Goal: Task Accomplishment & Management: Use online tool/utility

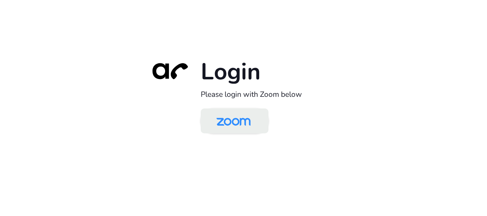
click at [244, 124] on img at bounding box center [233, 121] width 49 height 23
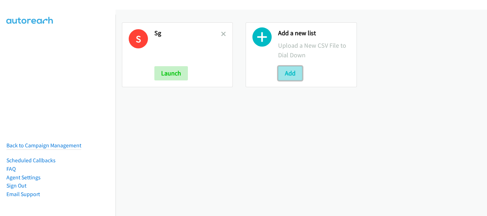
click at [295, 78] on button "Add" at bounding box center [290, 73] width 24 height 14
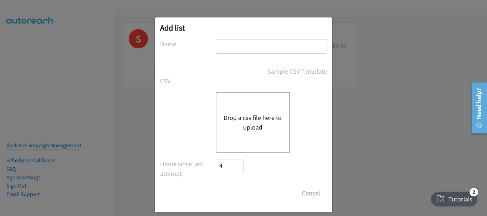
click at [244, 51] on input "text" at bounding box center [271, 46] width 111 height 15
type input "New"
click at [231, 121] on button "Drop a csv file here to upload" at bounding box center [253, 122] width 58 height 19
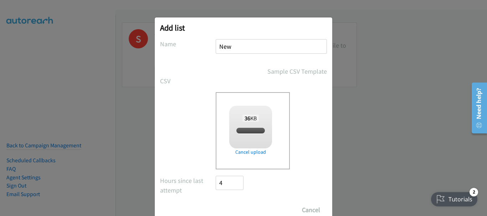
checkbox input "true"
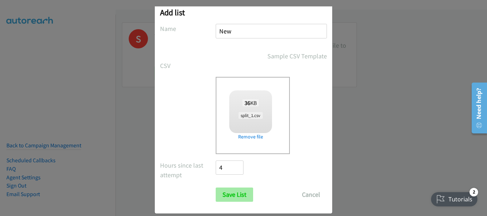
scroll to position [24, 0]
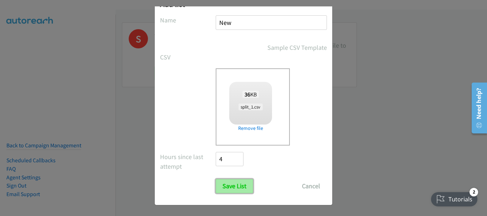
click at [242, 188] on input "Save List" at bounding box center [234, 186] width 37 height 14
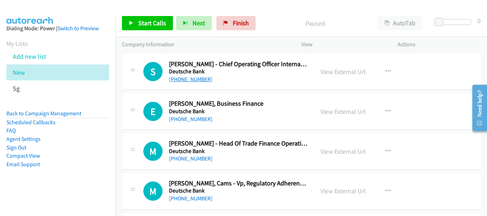
click at [191, 80] on link "[PHONE_NUMBER]" at bounding box center [191, 79] width 44 height 7
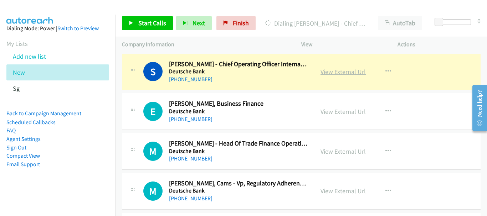
click at [336, 72] on link "View External Url" at bounding box center [343, 72] width 45 height 8
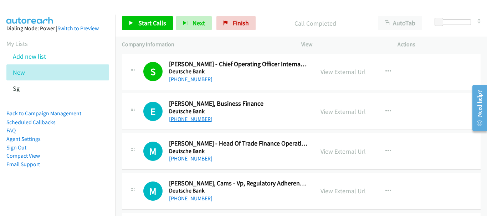
click at [190, 119] on link "[PHONE_NUMBER]" at bounding box center [191, 119] width 44 height 7
click at [187, 162] on link "[PHONE_NUMBER]" at bounding box center [191, 158] width 44 height 7
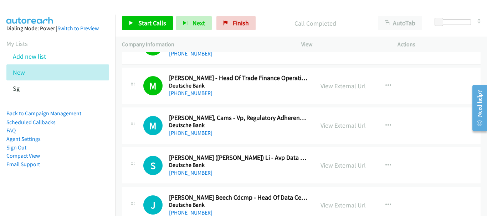
scroll to position [107, 0]
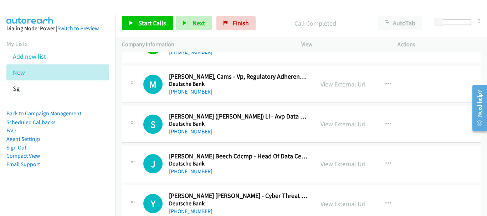
click at [194, 133] on link "[PHONE_NUMBER]" at bounding box center [191, 131] width 44 height 7
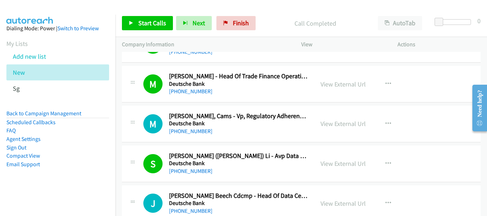
scroll to position [0, 0]
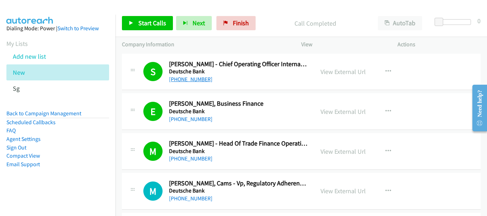
click at [181, 77] on link "[PHONE_NUMBER]" at bounding box center [191, 79] width 44 height 7
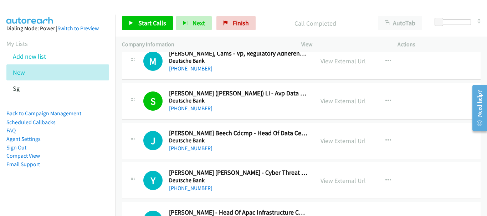
scroll to position [143, 0]
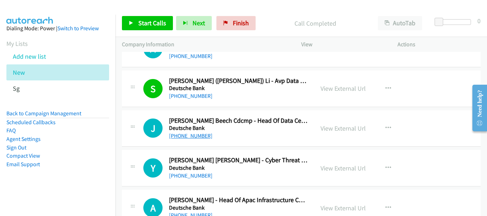
click at [198, 136] on link "[PHONE_NUMBER]" at bounding box center [191, 136] width 44 height 7
click at [189, 134] on link "[PHONE_NUMBER]" at bounding box center [191, 136] width 44 height 7
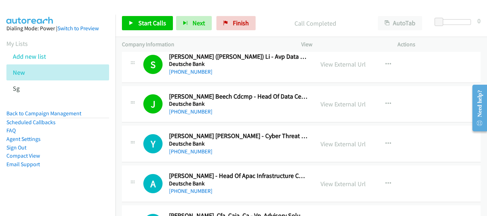
scroll to position [178, 0]
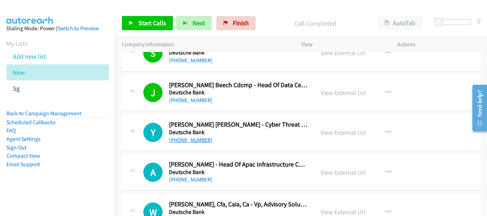
click at [187, 140] on link "[PHONE_NUMBER]" at bounding box center [191, 140] width 44 height 7
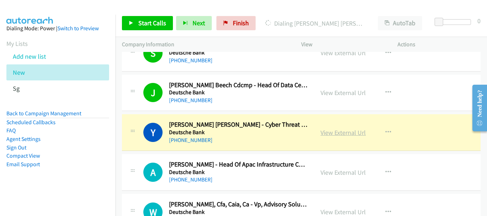
click at [348, 133] on link "View External Url" at bounding box center [343, 133] width 45 height 8
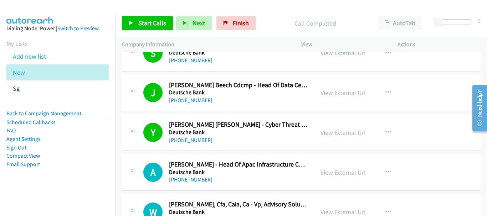
click at [192, 182] on link "[PHONE_NUMBER]" at bounding box center [191, 180] width 44 height 7
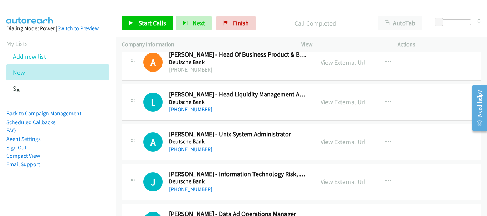
scroll to position [499, 0]
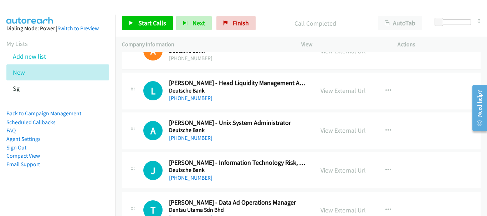
click at [329, 174] on link "View External Url" at bounding box center [343, 171] width 45 height 8
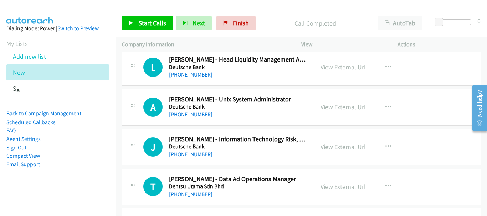
scroll to position [535, 0]
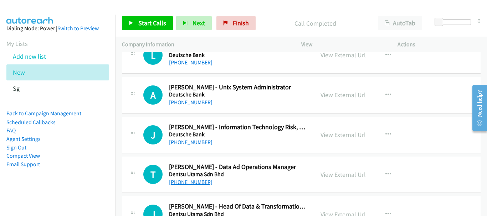
click at [198, 183] on link "[PHONE_NUMBER]" at bounding box center [191, 182] width 44 height 7
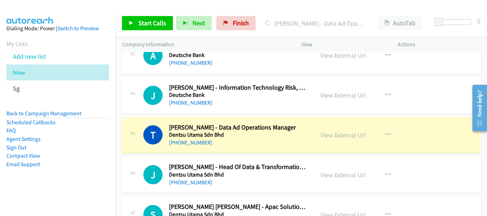
scroll to position [606, 0]
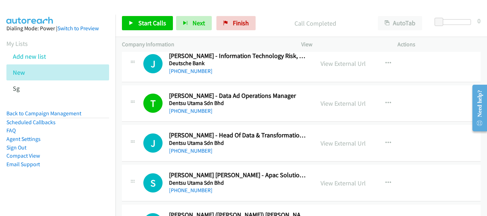
click at [186, 145] on h5 "Dentsu Utama Sdn Bhd" at bounding box center [238, 143] width 139 height 7
click at [187, 153] on link "[PHONE_NUMBER]" at bounding box center [191, 151] width 44 height 7
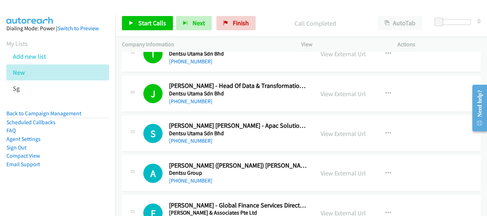
scroll to position [678, 0]
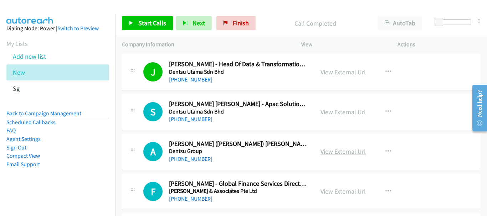
click at [335, 155] on link "View External Url" at bounding box center [343, 152] width 45 height 8
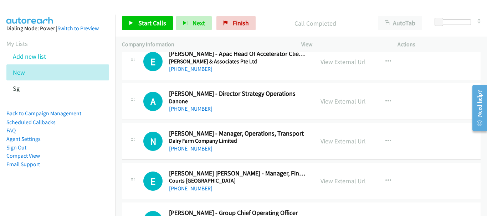
scroll to position [963, 0]
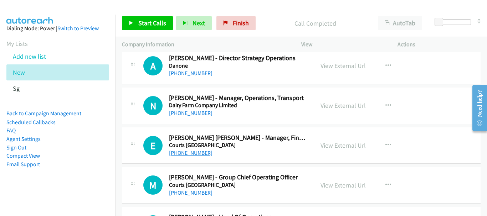
click at [194, 152] on link "[PHONE_NUMBER]" at bounding box center [191, 153] width 44 height 7
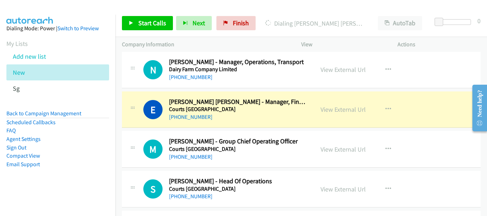
scroll to position [1034, 0]
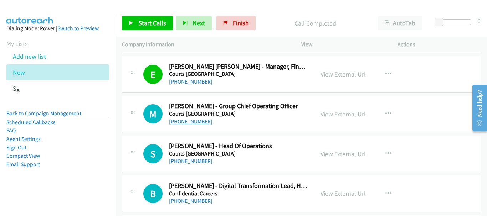
click at [191, 119] on link "[PHONE_NUMBER]" at bounding box center [191, 121] width 44 height 7
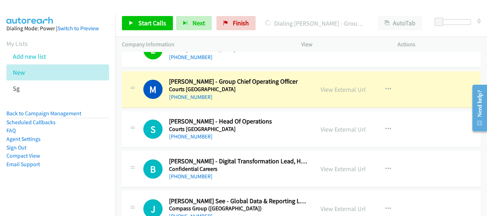
scroll to position [1070, 0]
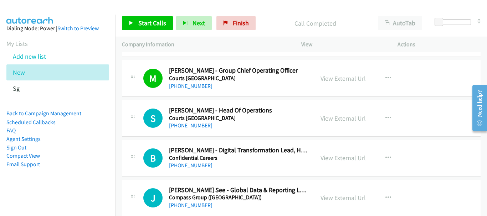
click at [192, 128] on link "[PHONE_NUMBER]" at bounding box center [191, 125] width 44 height 7
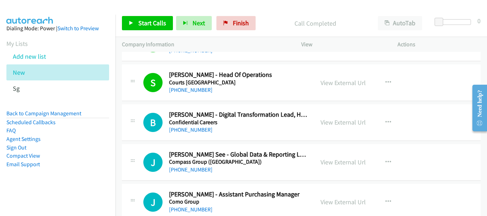
scroll to position [1141, 0]
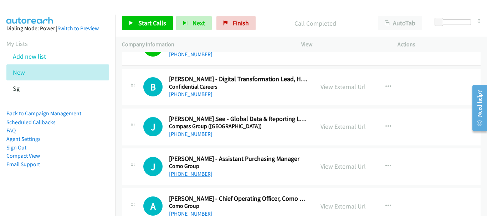
click at [194, 175] on link "[PHONE_NUMBER]" at bounding box center [191, 174] width 44 height 7
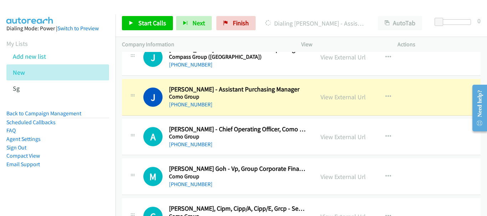
scroll to position [1212, 0]
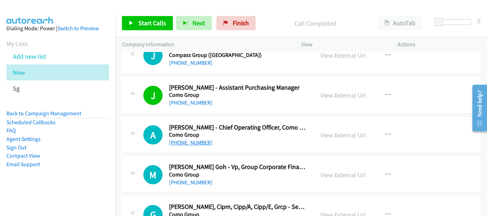
click at [192, 146] on link "[PHONE_NUMBER]" at bounding box center [191, 142] width 44 height 7
click at [179, 184] on link "[PHONE_NUMBER]" at bounding box center [191, 182] width 44 height 7
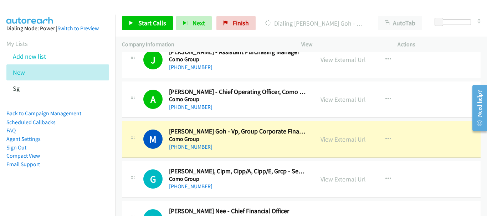
scroll to position [1284, 0]
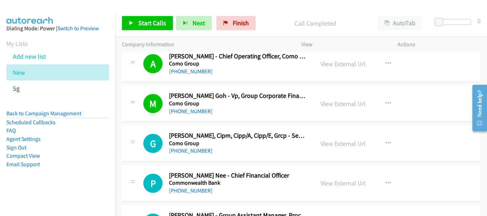
click at [203, 149] on div "[PHONE_NUMBER]" at bounding box center [238, 151] width 139 height 9
click at [199, 151] on link "[PHONE_NUMBER]" at bounding box center [191, 151] width 44 height 7
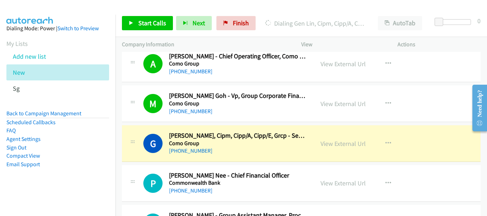
scroll to position [1319, 0]
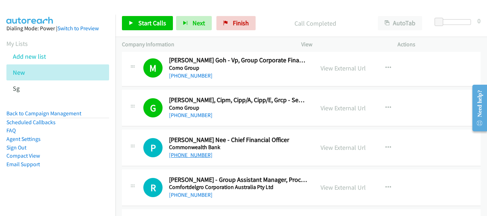
click at [196, 155] on link "[PHONE_NUMBER]" at bounding box center [191, 155] width 44 height 7
click at [192, 200] on div "R Callback Scheduled [PERSON_NAME] - Group Assistant Manager, Procurement Comfo…" at bounding box center [301, 188] width 359 height 37
click at [189, 191] on div "[PHONE_NUMBER]" at bounding box center [238, 195] width 139 height 9
click at [194, 197] on link "[PHONE_NUMBER]" at bounding box center [191, 195] width 44 height 7
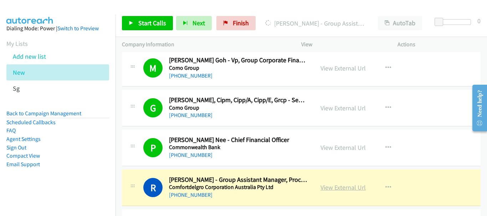
click at [342, 189] on link "View External Url" at bounding box center [343, 188] width 45 height 8
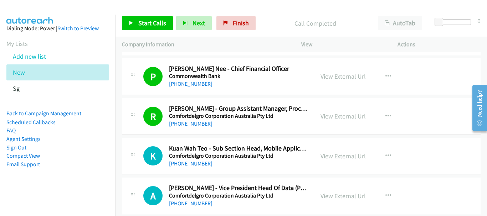
scroll to position [1426, 0]
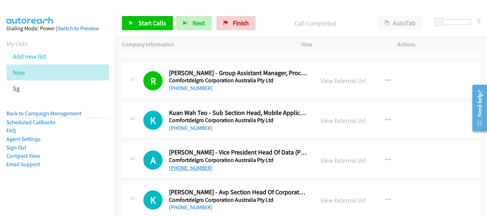
click at [192, 165] on link "[PHONE_NUMBER]" at bounding box center [191, 168] width 44 height 7
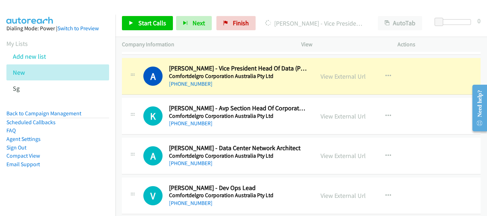
scroll to position [1498, 0]
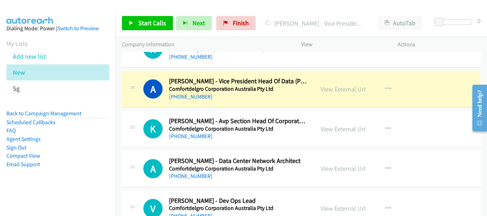
click at [337, 133] on div "View External Url" at bounding box center [343, 129] width 45 height 10
click at [337, 131] on link "View External Url" at bounding box center [343, 129] width 45 height 8
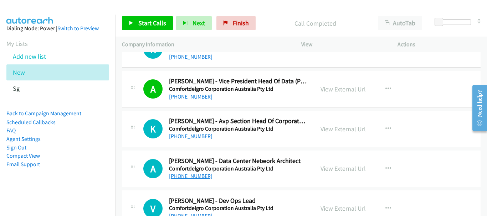
click at [199, 174] on link "[PHONE_NUMBER]" at bounding box center [191, 176] width 44 height 7
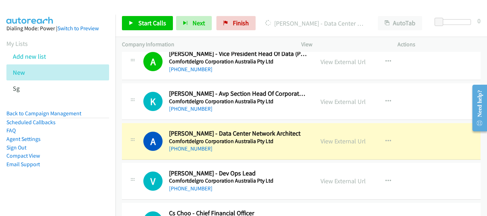
scroll to position [1533, 0]
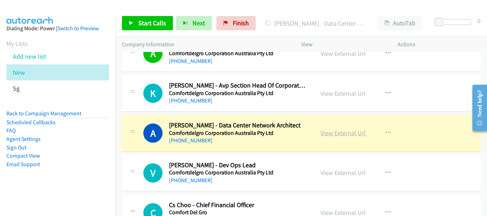
click at [333, 133] on link "View External Url" at bounding box center [343, 133] width 45 height 8
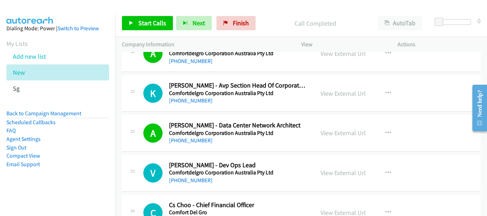
scroll to position [1569, 0]
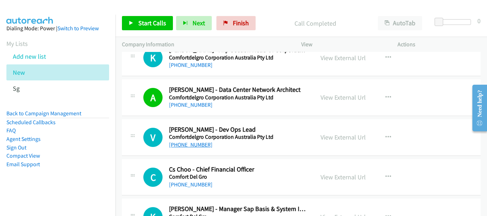
click at [197, 143] on link "[PHONE_NUMBER]" at bounding box center [191, 145] width 44 height 7
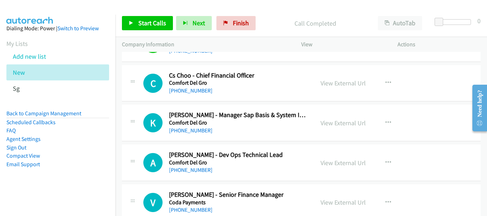
scroll to position [1676, 0]
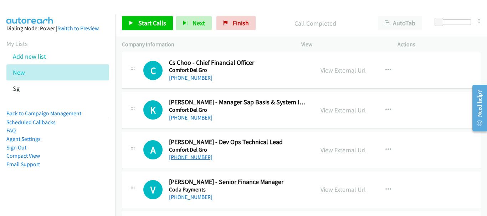
click at [184, 159] on link "[PHONE_NUMBER]" at bounding box center [191, 157] width 44 height 7
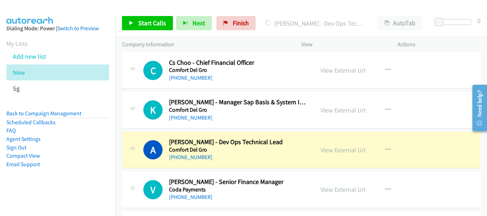
scroll to position [1712, 0]
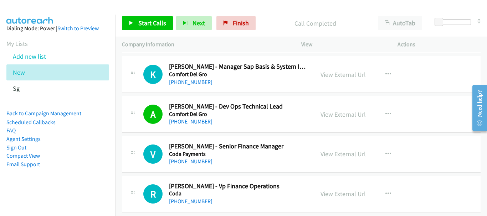
click at [182, 164] on link "[PHONE_NUMBER]" at bounding box center [191, 161] width 44 height 7
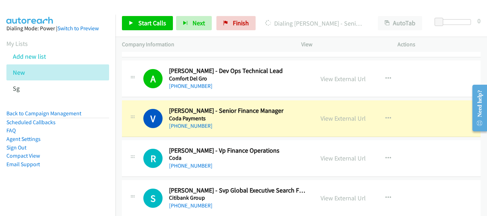
scroll to position [1783, 0]
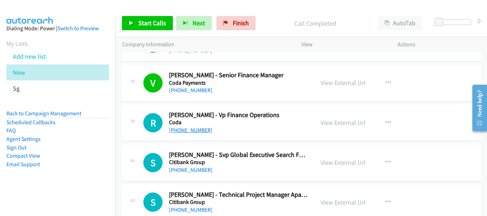
click at [184, 132] on link "[PHONE_NUMBER]" at bounding box center [191, 130] width 44 height 7
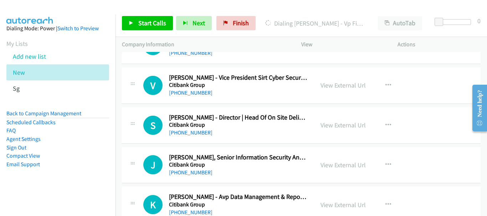
scroll to position [2033, 0]
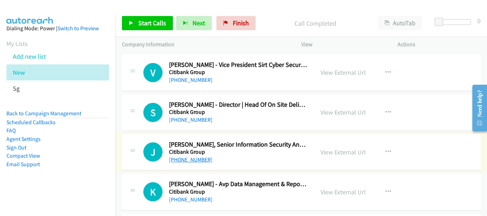
click at [201, 159] on link "[PHONE_NUMBER]" at bounding box center [191, 160] width 44 height 7
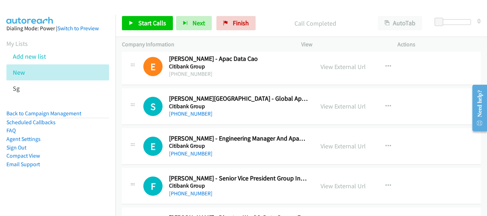
scroll to position [2211, 0]
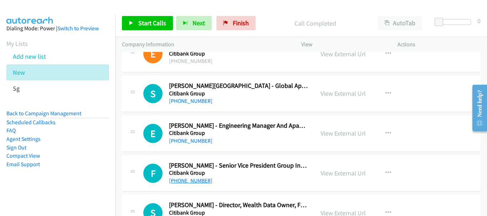
click at [187, 178] on link "[PHONE_NUMBER]" at bounding box center [191, 181] width 44 height 7
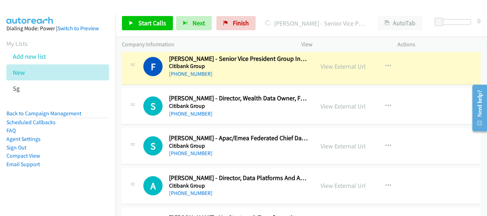
scroll to position [2353, 0]
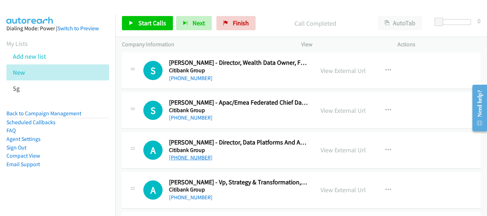
click at [194, 159] on link "[PHONE_NUMBER]" at bounding box center [191, 157] width 44 height 7
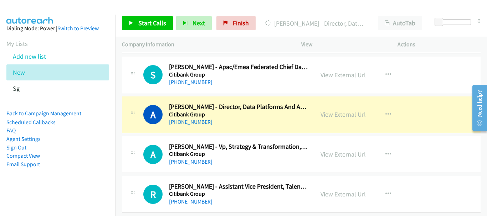
scroll to position [2425, 0]
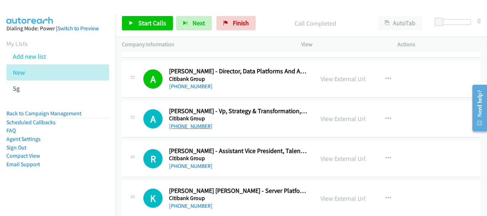
click at [188, 124] on link "[PHONE_NUMBER]" at bounding box center [191, 126] width 44 height 7
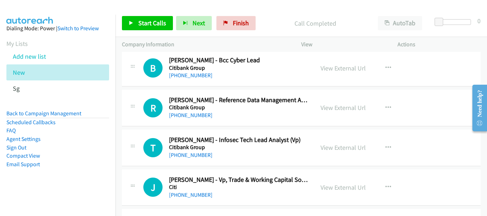
scroll to position [2639, 0]
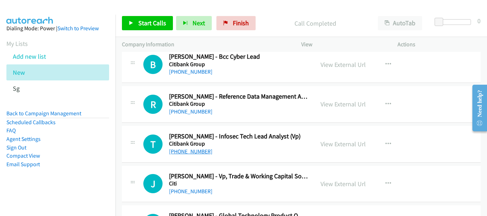
click at [189, 150] on link "[PHONE_NUMBER]" at bounding box center [191, 151] width 44 height 7
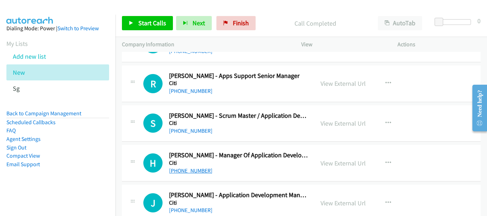
scroll to position [3174, 0]
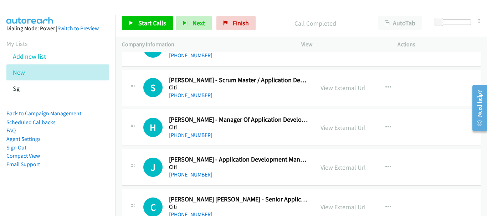
click at [191, 180] on div "J Callback Scheduled [PERSON_NAME] - Application Development Manager Citi [GEOG…" at bounding box center [301, 167] width 359 height 37
click at [191, 176] on link "[PHONE_NUMBER]" at bounding box center [191, 175] width 44 height 7
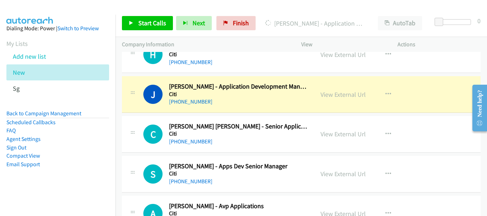
scroll to position [3209, 0]
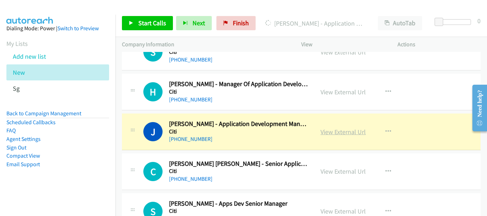
click at [347, 134] on link "View External Url" at bounding box center [343, 132] width 45 height 8
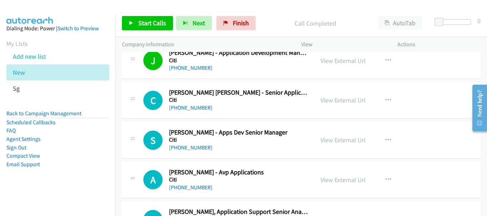
scroll to position [3316, 0]
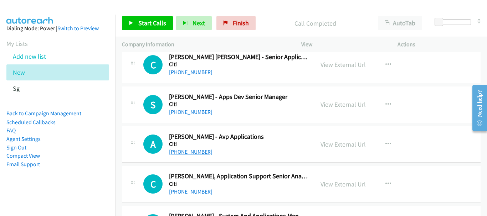
click at [198, 154] on link "[PHONE_NUMBER]" at bounding box center [191, 152] width 44 height 7
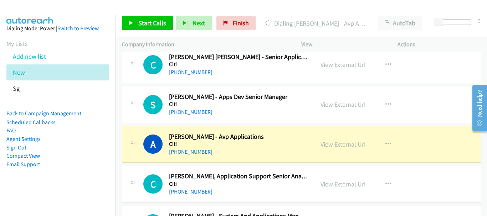
click at [356, 144] on link "View External Url" at bounding box center [343, 144] width 45 height 8
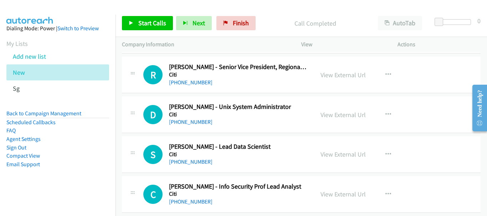
scroll to position [4101, 0]
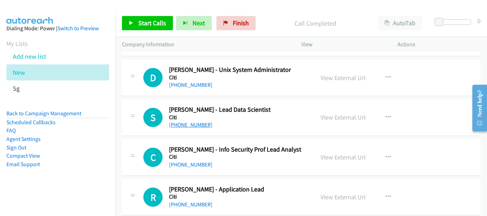
click at [188, 128] on link "[PHONE_NUMBER]" at bounding box center [191, 125] width 44 height 7
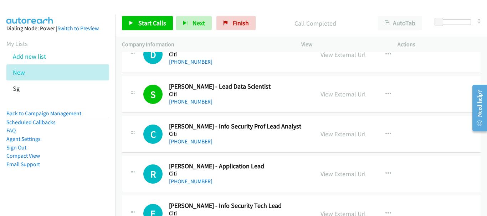
scroll to position [4136, 0]
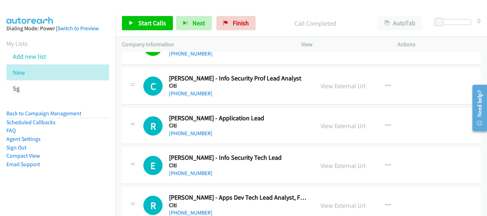
click at [195, 128] on h5 "Citi" at bounding box center [238, 125] width 139 height 7
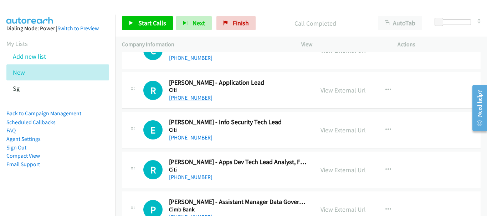
click at [190, 98] on link "[PHONE_NUMBER]" at bounding box center [191, 97] width 44 height 7
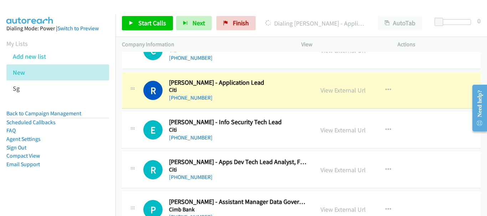
scroll to position [4172, 0]
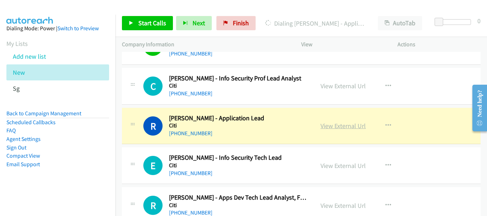
click at [355, 125] on link "View External Url" at bounding box center [343, 126] width 45 height 8
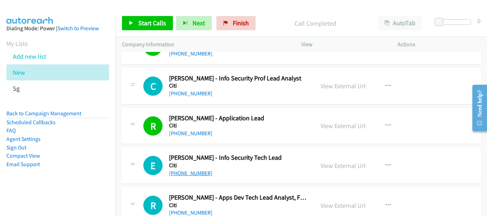
click at [196, 173] on link "[PHONE_NUMBER]" at bounding box center [191, 173] width 44 height 7
click at [190, 178] on div "E Callback Scheduled [PERSON_NAME] - Info Security Tech Lead Citi [GEOGRAPHIC_D…" at bounding box center [301, 166] width 359 height 37
click at [191, 172] on link "[PHONE_NUMBER]" at bounding box center [191, 173] width 44 height 7
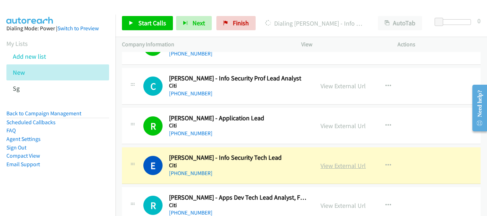
click at [334, 169] on link "View External Url" at bounding box center [343, 166] width 45 height 8
